Goal: Find specific page/section: Find specific page/section

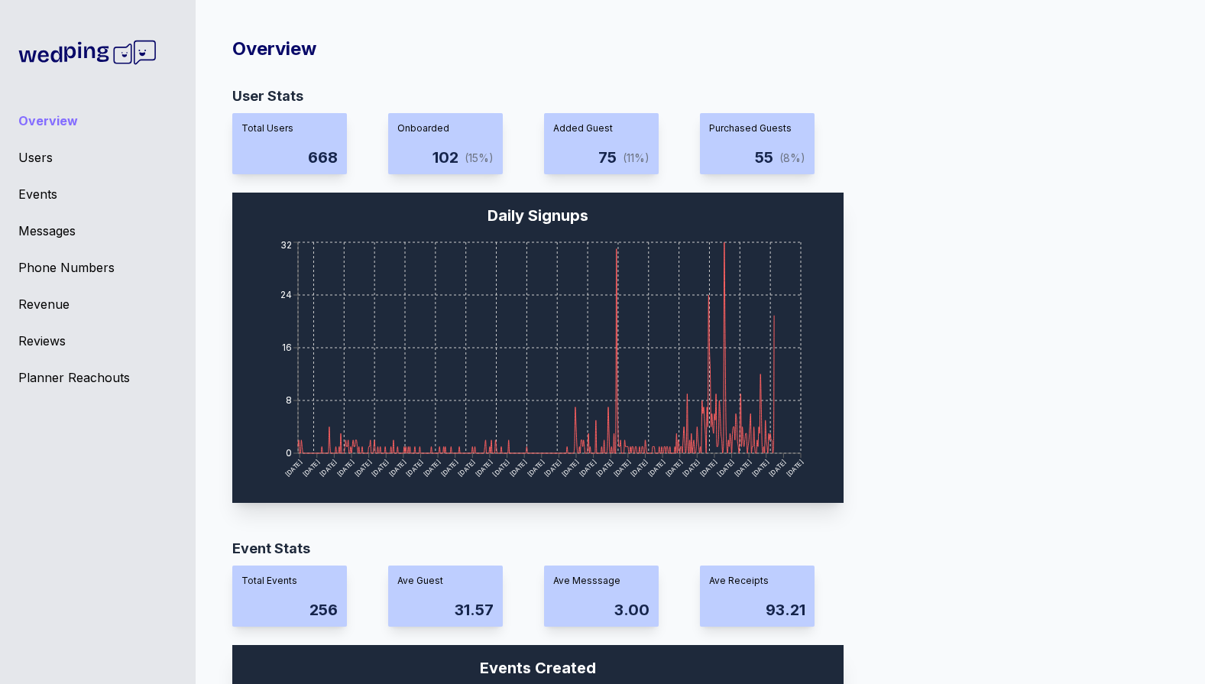
click at [53, 157] on div "Users" at bounding box center [97, 157] width 159 height 18
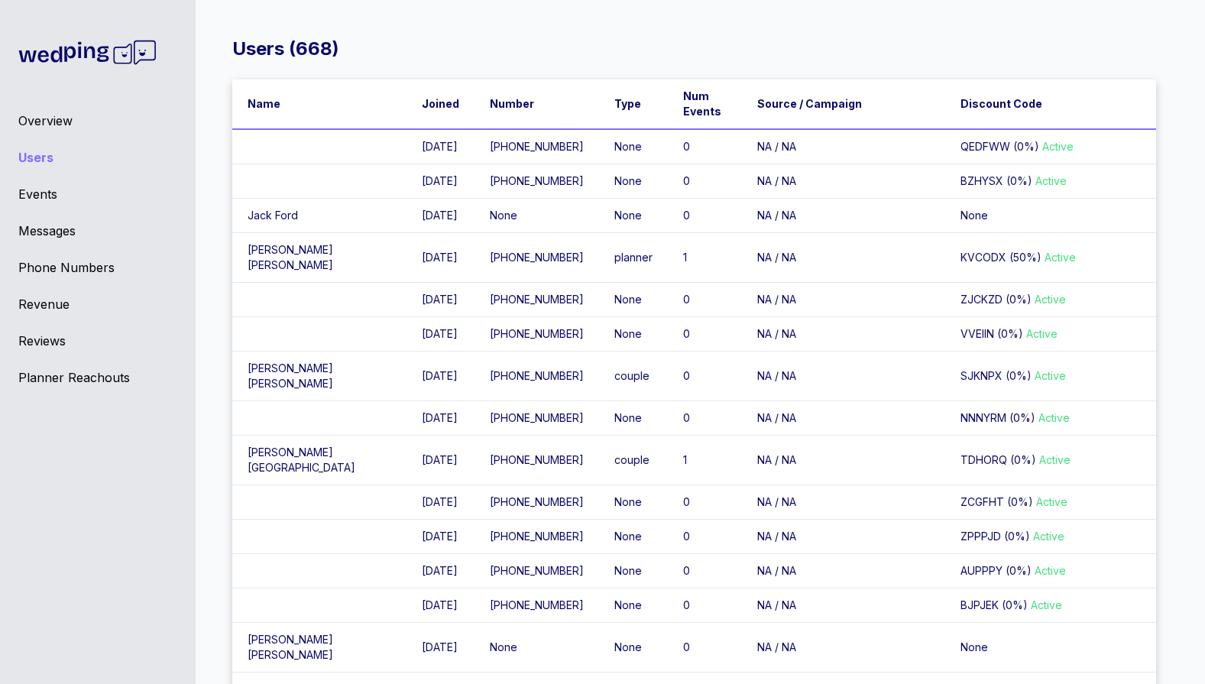
click at [53, 217] on div "Overview Users Events Messages Phone Numbers Revenue Reviews Planner Reachouts" at bounding box center [98, 342] width 196 height 684
click at [56, 232] on div "Messages" at bounding box center [97, 231] width 159 height 18
